Goal: Transaction & Acquisition: Subscribe to service/newsletter

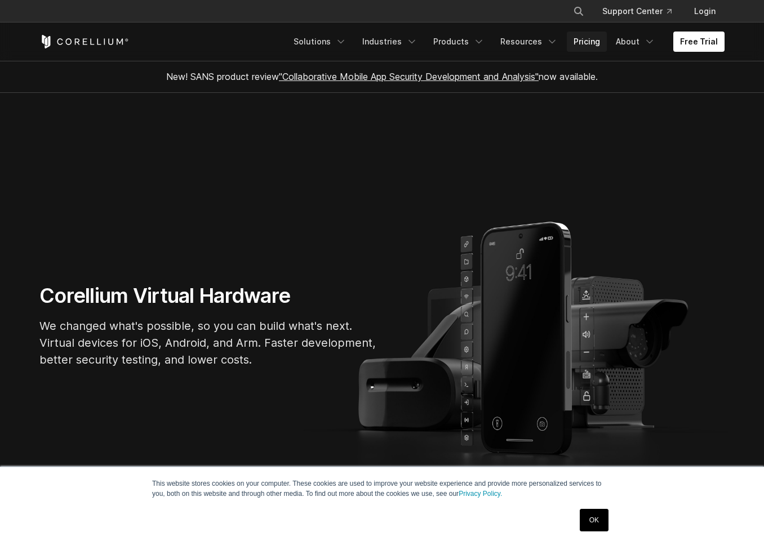
click at [588, 44] on link "Pricing" at bounding box center [587, 42] width 40 height 20
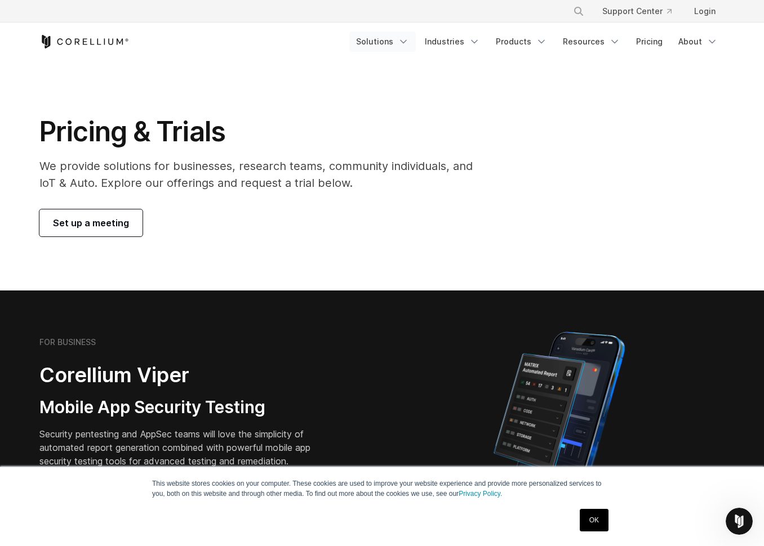
click at [393, 47] on link "Solutions" at bounding box center [382, 42] width 66 height 20
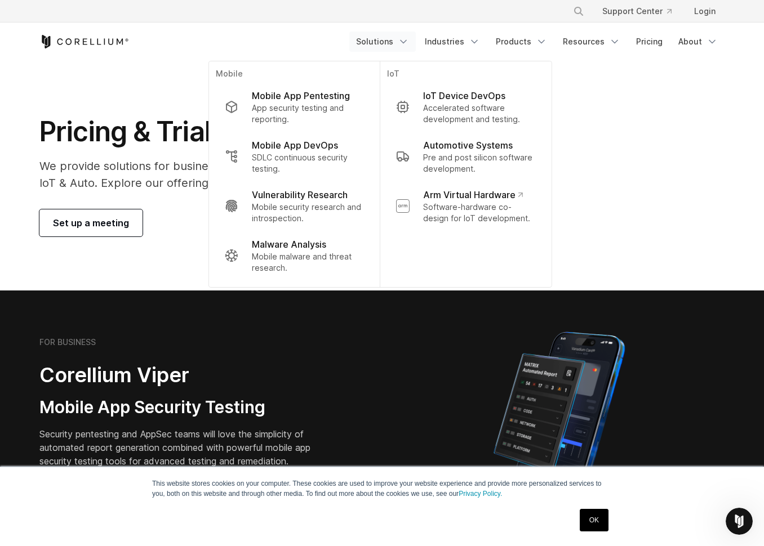
click at [104, 50] on div "Free Trial Solutions" at bounding box center [381, 42] width 685 height 38
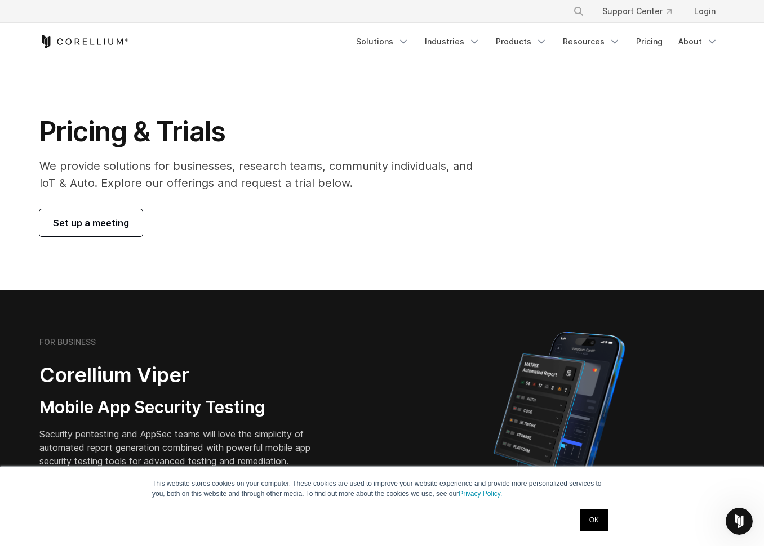
click at [118, 35] on icon "Corellium Home" at bounding box center [84, 42] width 90 height 14
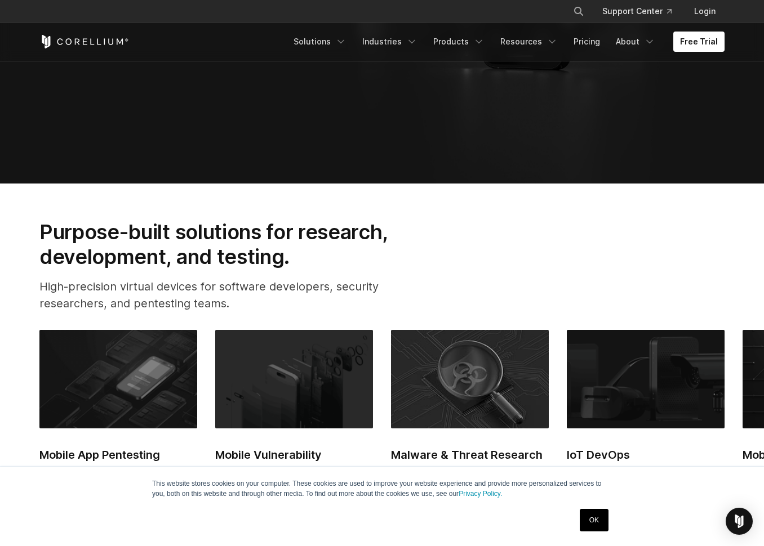
scroll to position [336, 0]
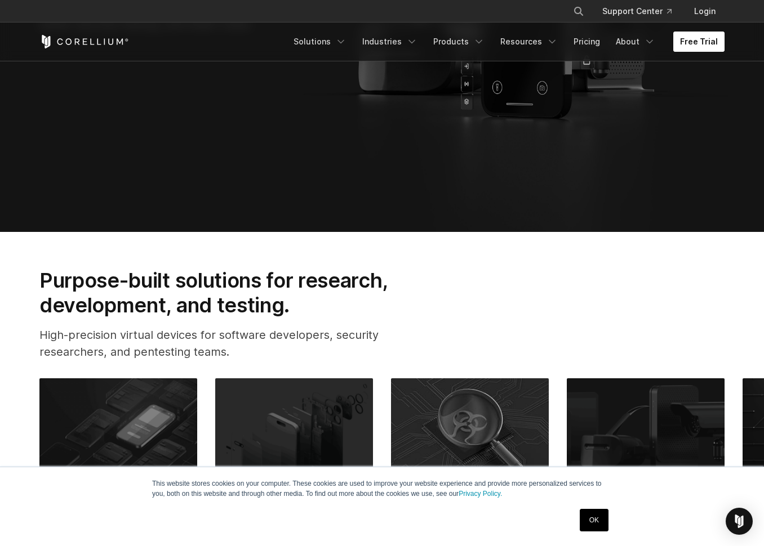
click at [710, 47] on link "Free Trial" at bounding box center [698, 42] width 51 height 20
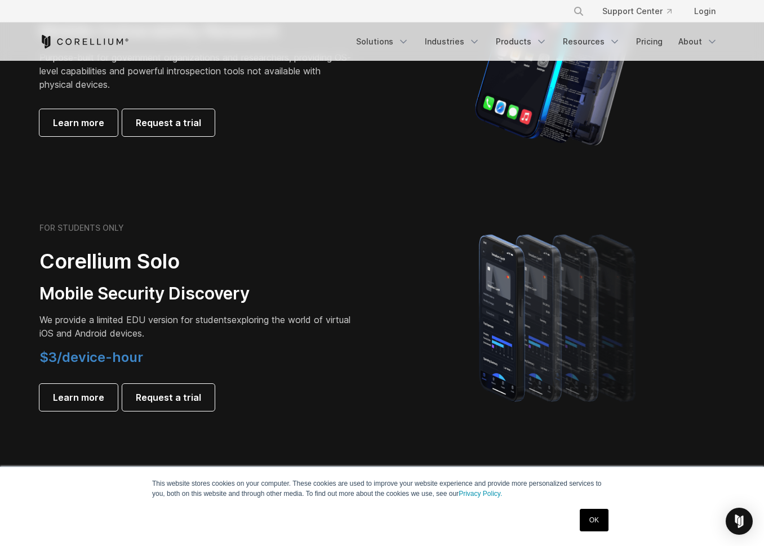
scroll to position [723, 0]
